Goal: Transaction & Acquisition: Purchase product/service

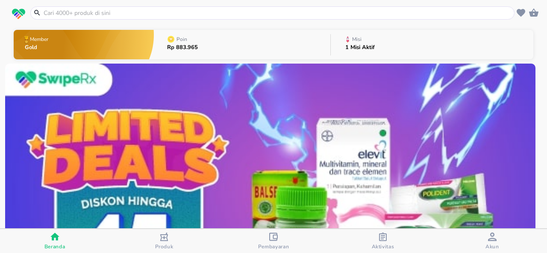
click at [263, 9] on input "text" at bounding box center [278, 13] width 470 height 9
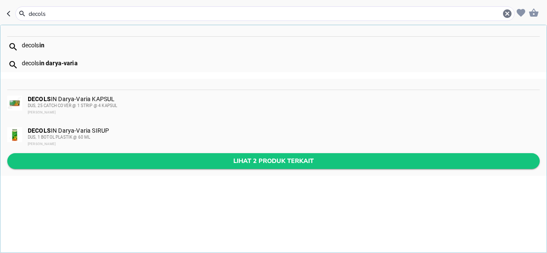
type input "decols"
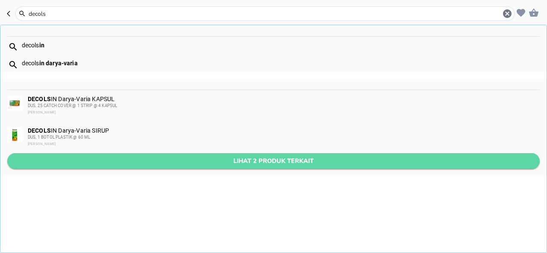
click at [253, 155] on button "Lihat 2 produk terkait" at bounding box center [273, 161] width 533 height 16
